Goal: Task Accomplishment & Management: Manage account settings

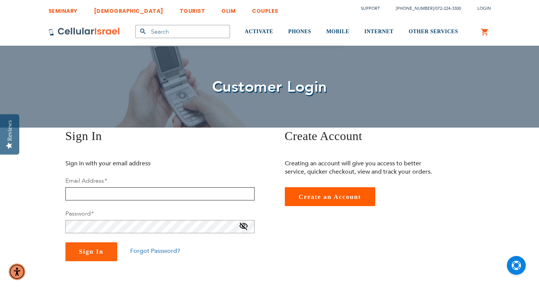
click at [107, 194] on input "email" at bounding box center [159, 193] width 189 height 13
type input "david@glazzio.com"
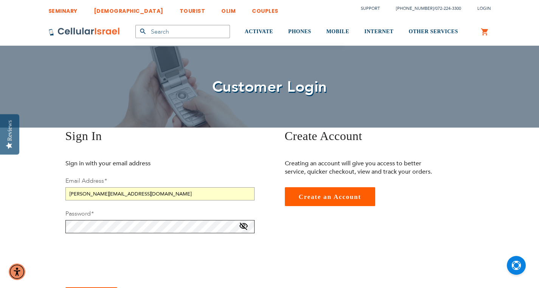
checkbox input "true"
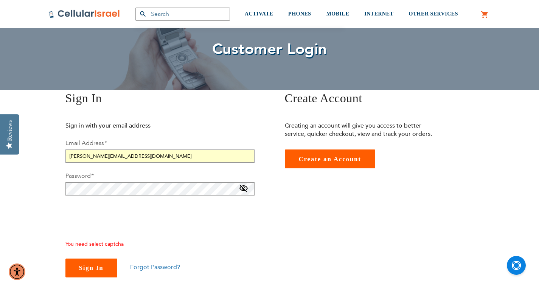
click at [91, 267] on span "Sign In" at bounding box center [91, 268] width 25 height 7
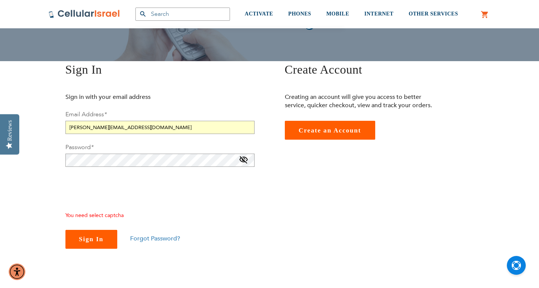
scroll to position [76, 0]
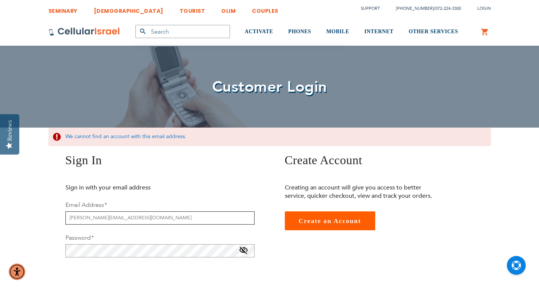
click at [101, 220] on input "david@glazzio.com" at bounding box center [159, 218] width 189 height 13
type input "[PERSON_NAME][EMAIL_ADDRESS][DOMAIN_NAME]"
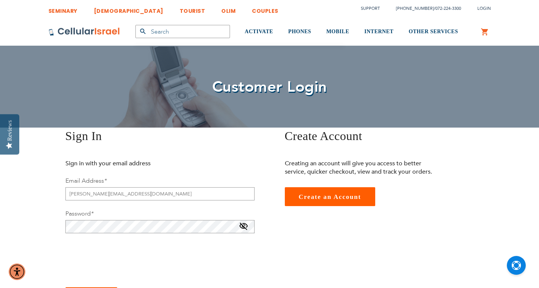
checkbox input "true"
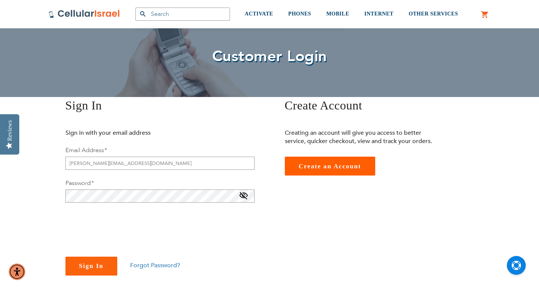
scroll to position [38, 0]
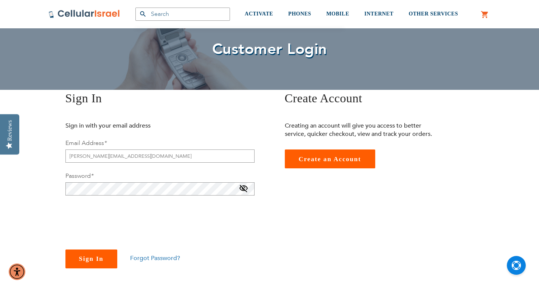
click at [87, 256] on span "Sign In" at bounding box center [91, 259] width 25 height 7
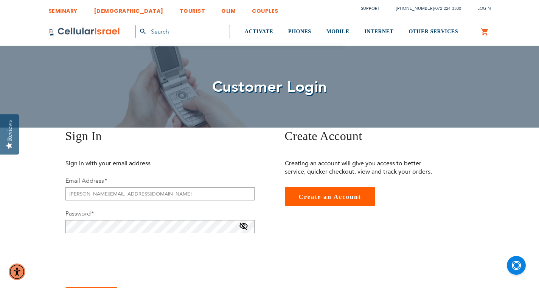
checkbox input "true"
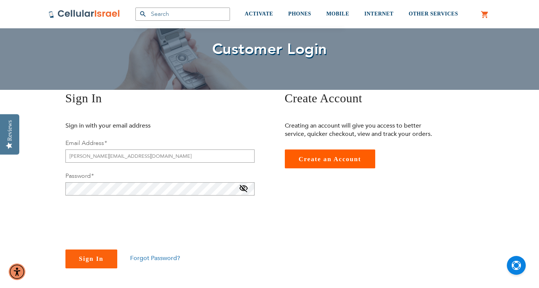
click at [245, 189] on span at bounding box center [243, 190] width 9 height 12
click at [94, 257] on span "Sign In" at bounding box center [91, 259] width 25 height 7
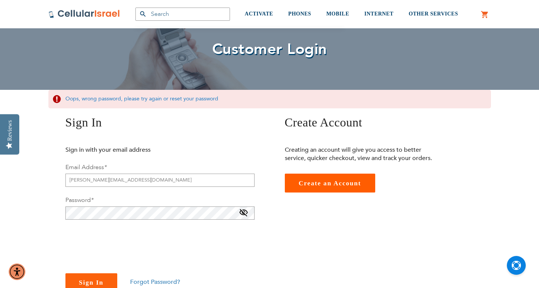
scroll to position [113, 0]
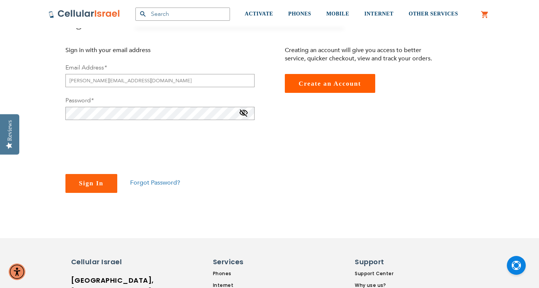
checkbox input "true"
click at [83, 182] on span "Sign In" at bounding box center [91, 183] width 25 height 7
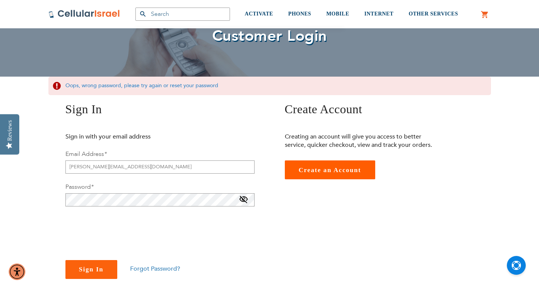
scroll to position [113, 0]
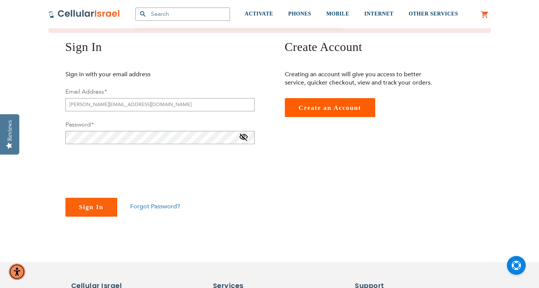
click at [142, 209] on span "Forgot Password?" at bounding box center [155, 207] width 50 height 8
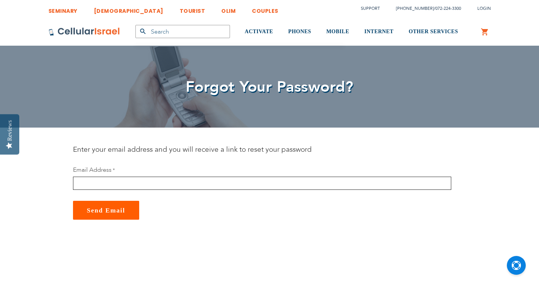
click at [131, 183] on input "email" at bounding box center [262, 183] width 378 height 13
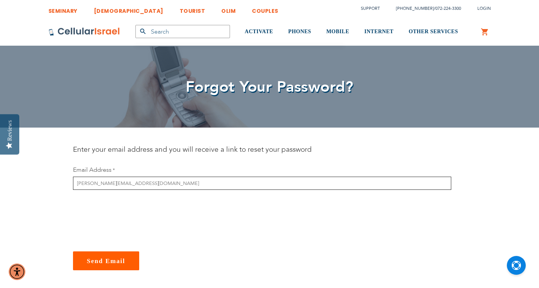
type input "[PERSON_NAME][EMAIL_ADDRESS][DOMAIN_NAME]"
checkbox input "true"
click at [112, 261] on span "Send Email" at bounding box center [106, 261] width 39 height 7
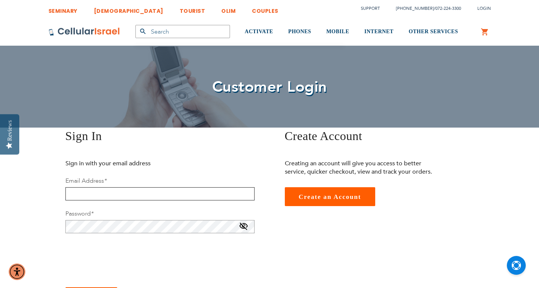
click at [203, 194] on input "email" at bounding box center [159, 193] width 189 height 13
type input "[PERSON_NAME][EMAIL_ADDRESS][DOMAIN_NAME]"
checkbox input "true"
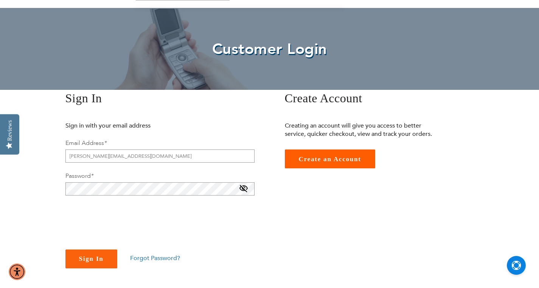
scroll to position [76, 0]
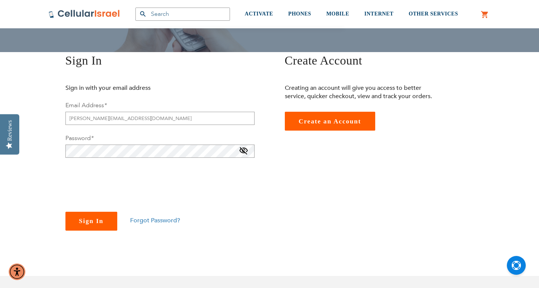
click at [94, 223] on span "Sign In" at bounding box center [91, 221] width 25 height 7
